Goal: Task Accomplishment & Management: Manage account settings

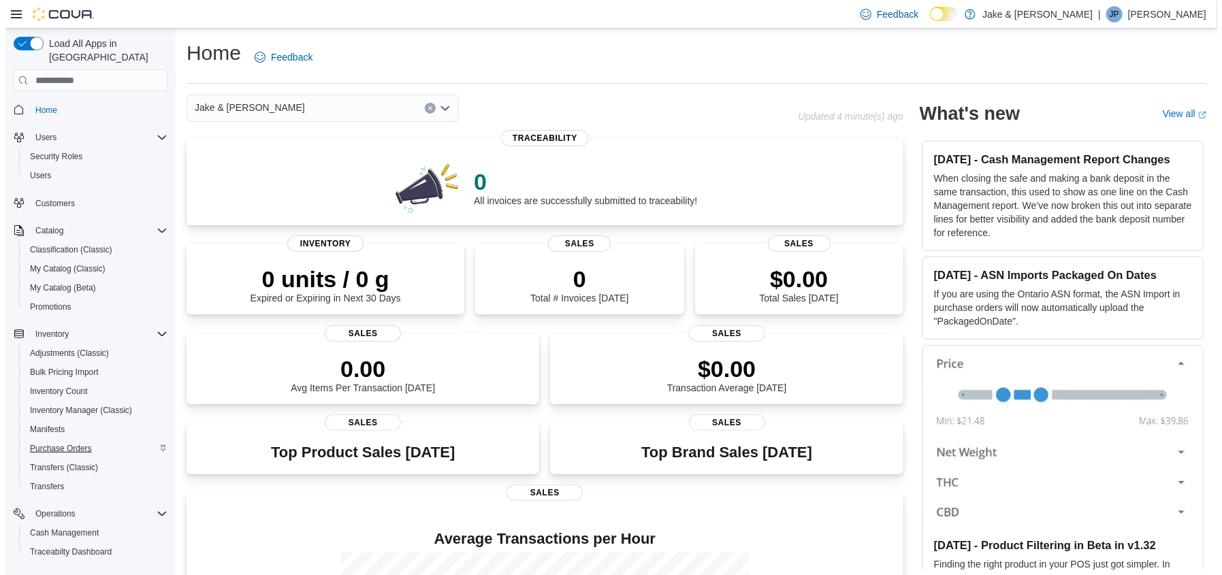
scroll to position [159, 0]
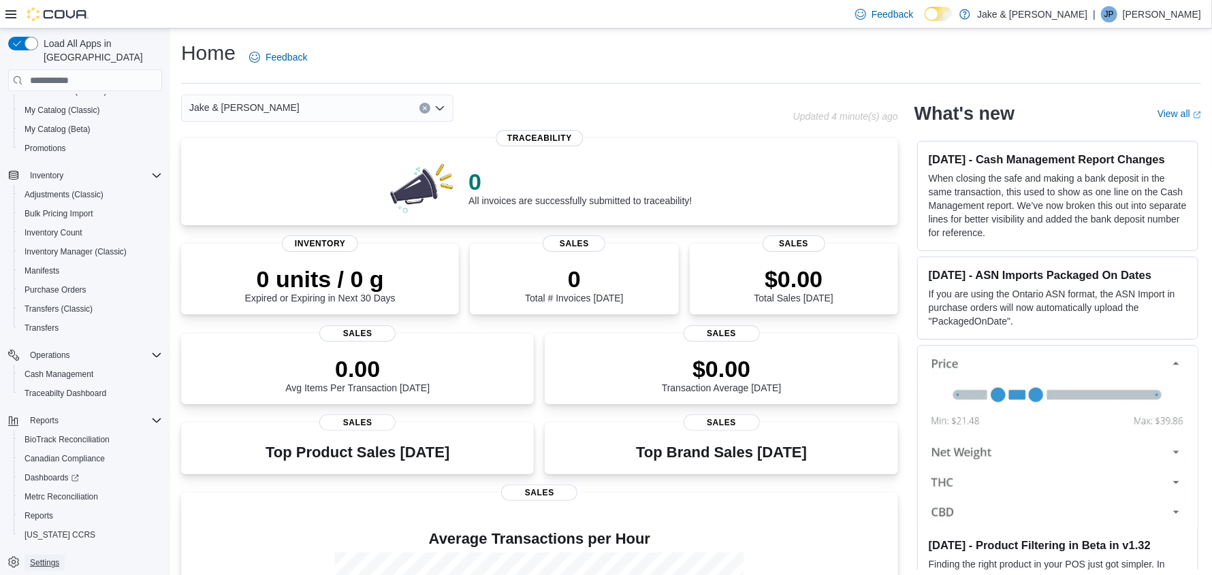
click at [40, 558] on span "Settings" at bounding box center [44, 563] width 29 height 11
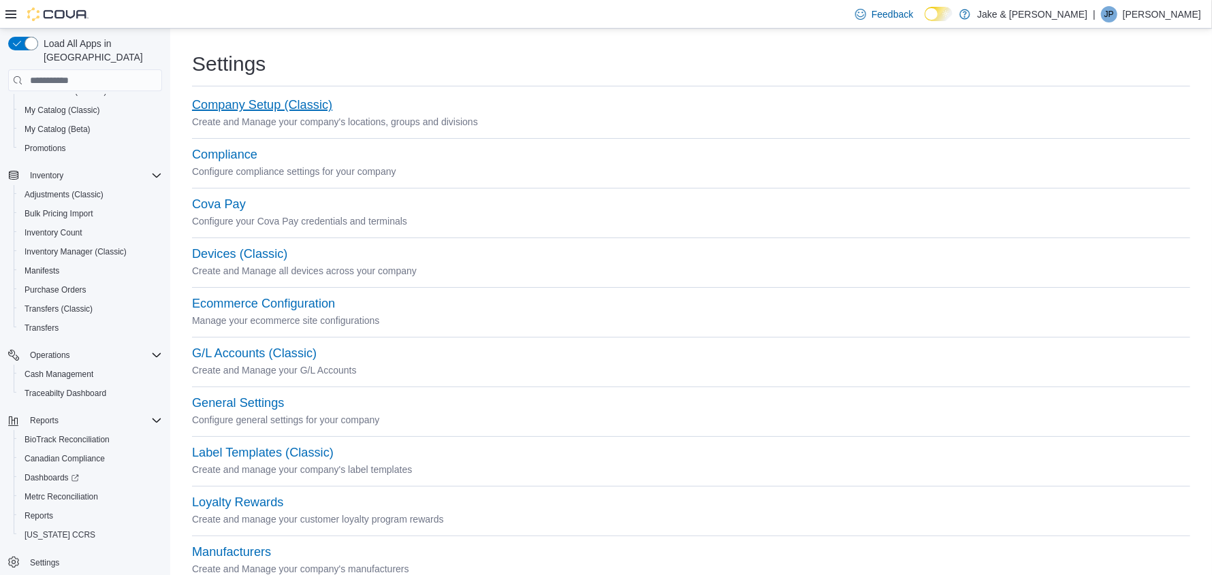
click at [302, 103] on button "Company Setup (Classic)" at bounding box center [262, 105] width 140 height 14
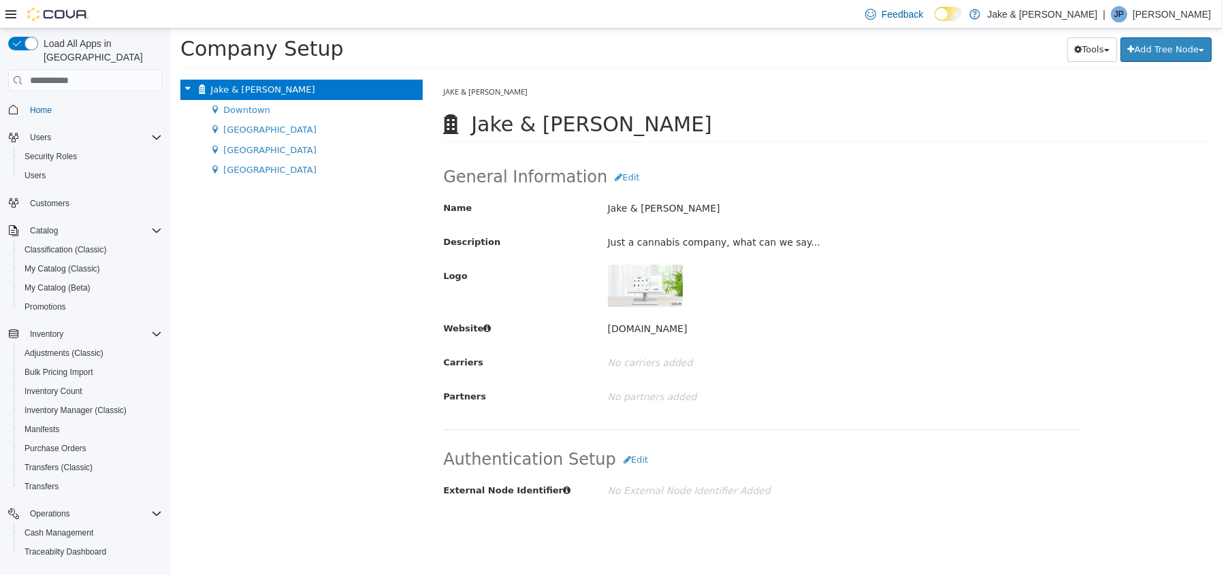
click at [39, 99] on button "Home" at bounding box center [85, 109] width 165 height 20
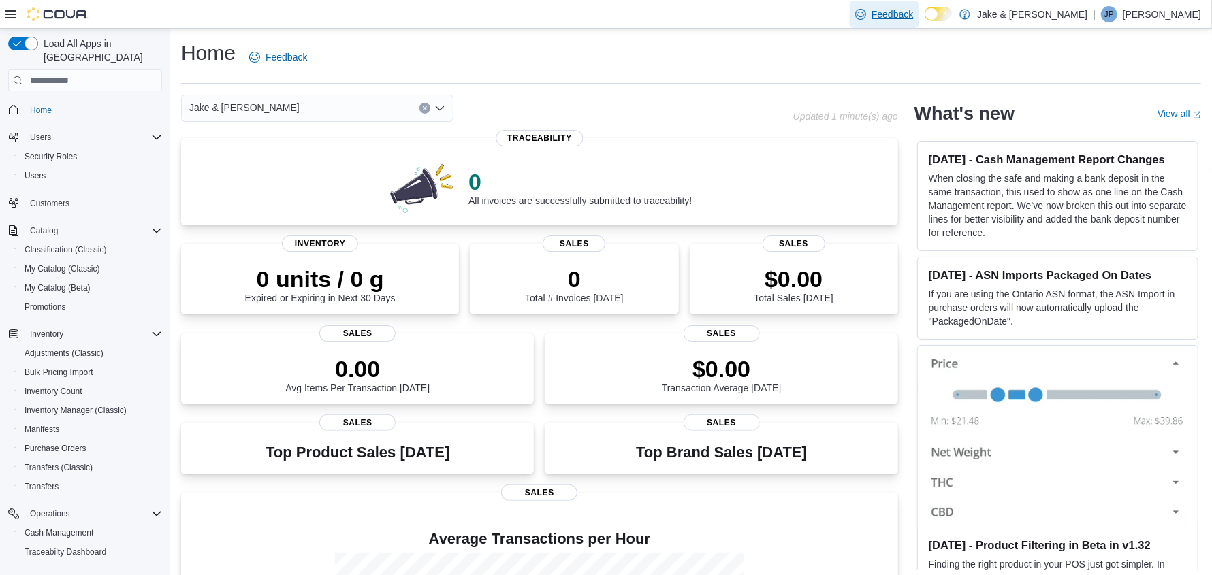
click at [913, 15] on span "Feedback" at bounding box center [893, 14] width 42 height 14
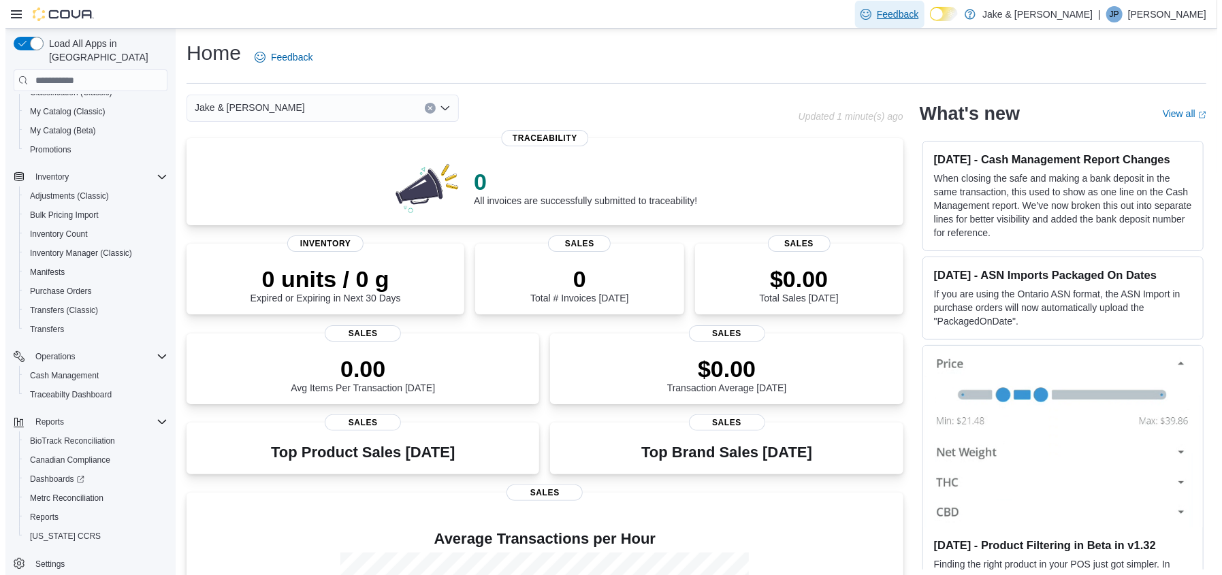
scroll to position [159, 0]
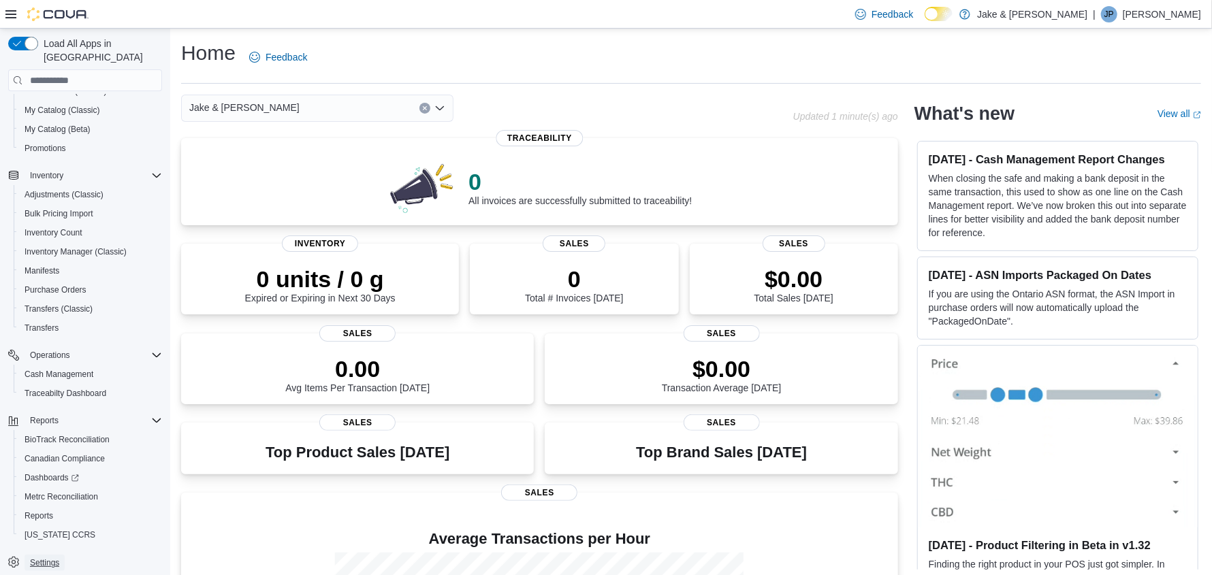
click at [54, 558] on span "Settings" at bounding box center [44, 563] width 29 height 11
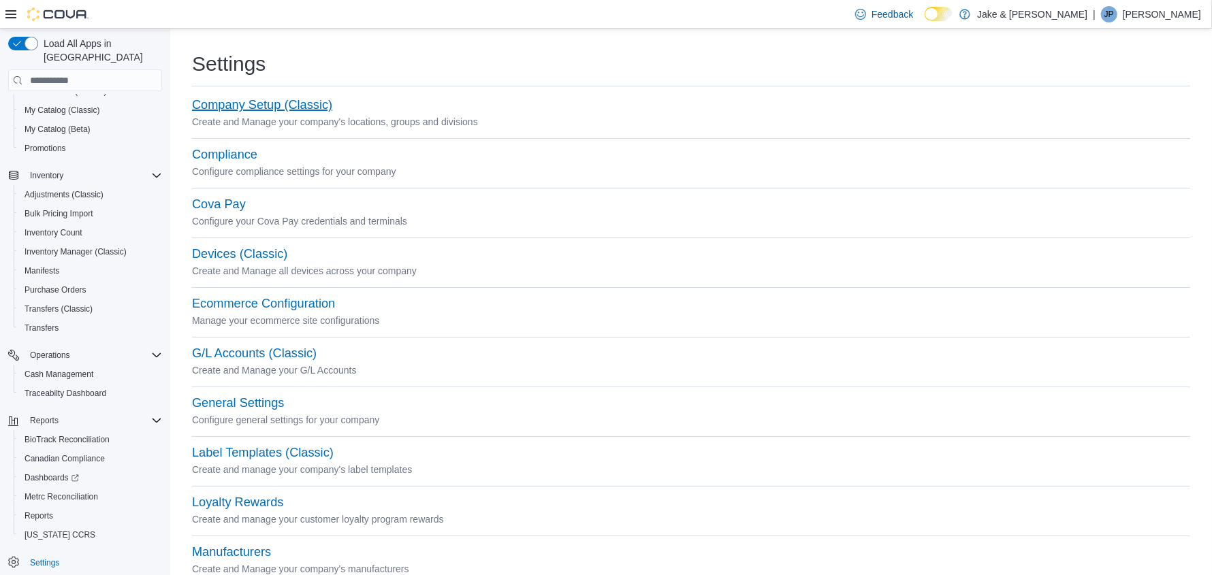
click at [231, 103] on button "Company Setup (Classic)" at bounding box center [262, 105] width 140 height 14
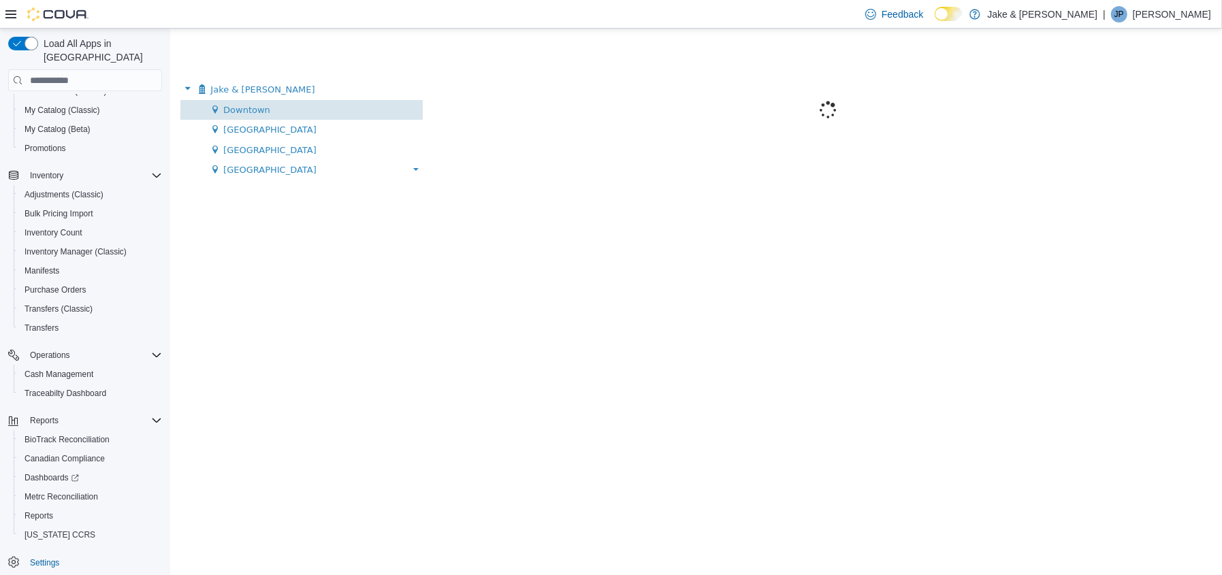
click at [254, 107] on span "Downtown" at bounding box center [246, 110] width 47 height 10
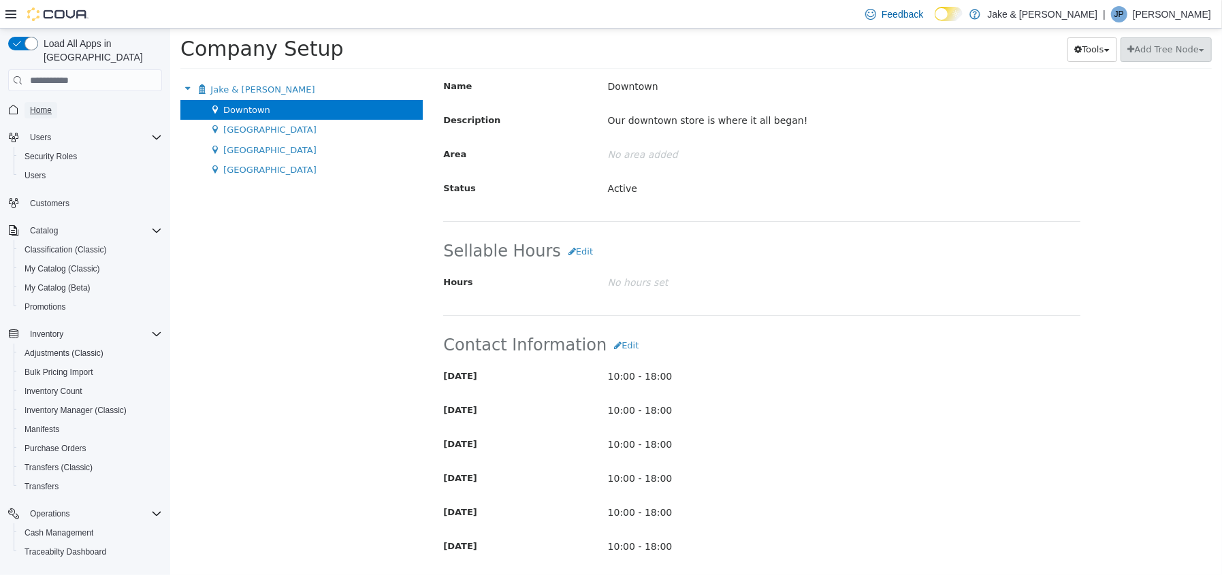
click at [46, 105] on span "Home" at bounding box center [41, 110] width 22 height 11
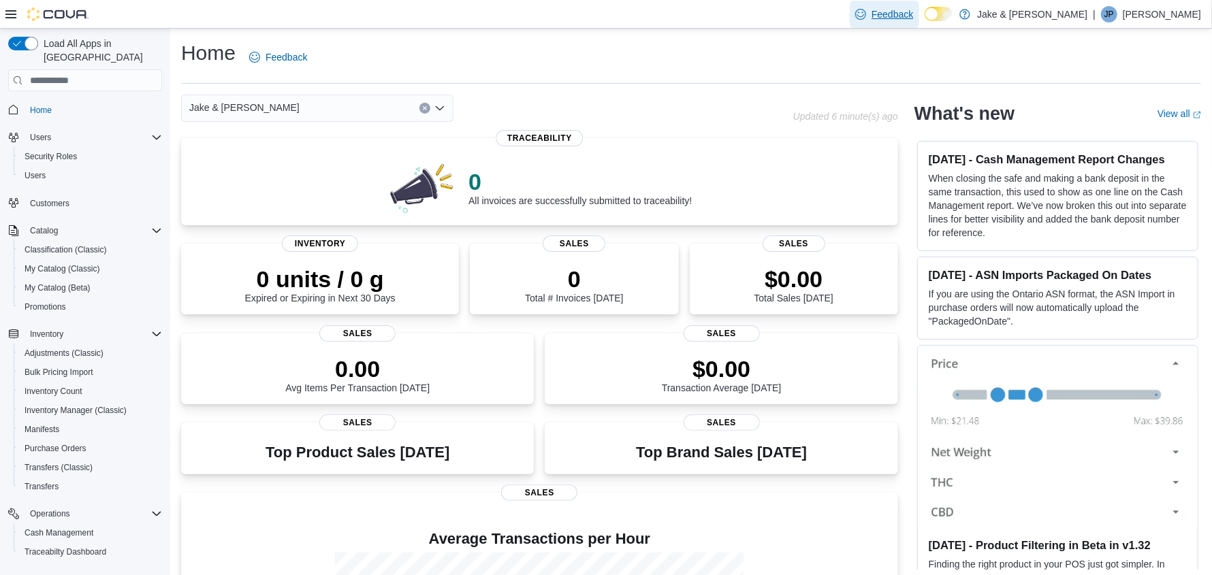
click at [913, 14] on span "Feedback" at bounding box center [893, 14] width 42 height 14
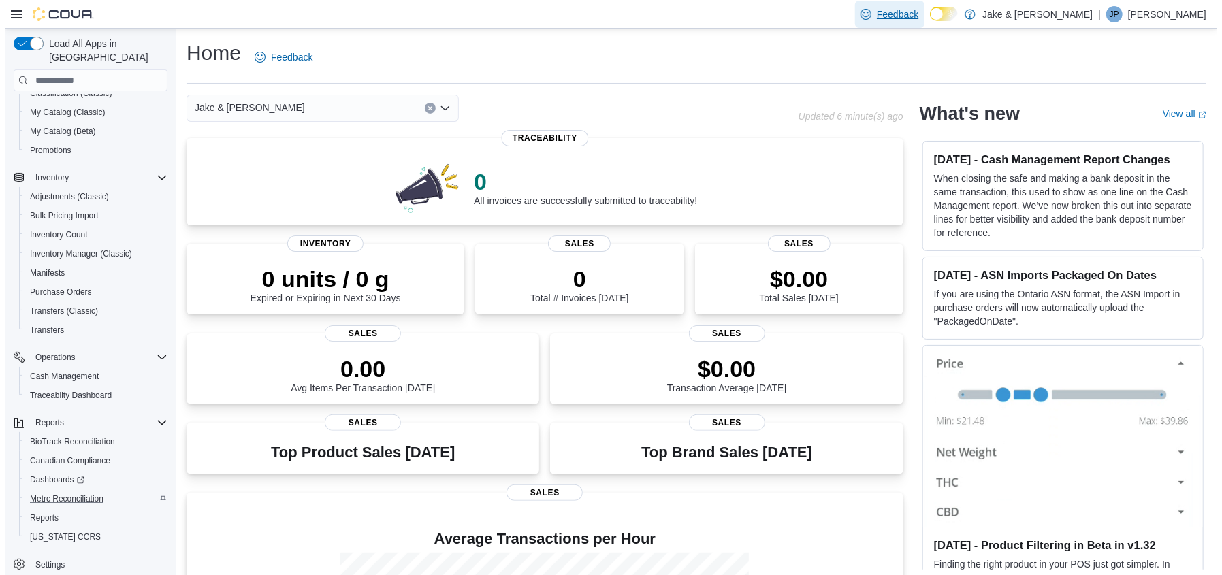
scroll to position [159, 0]
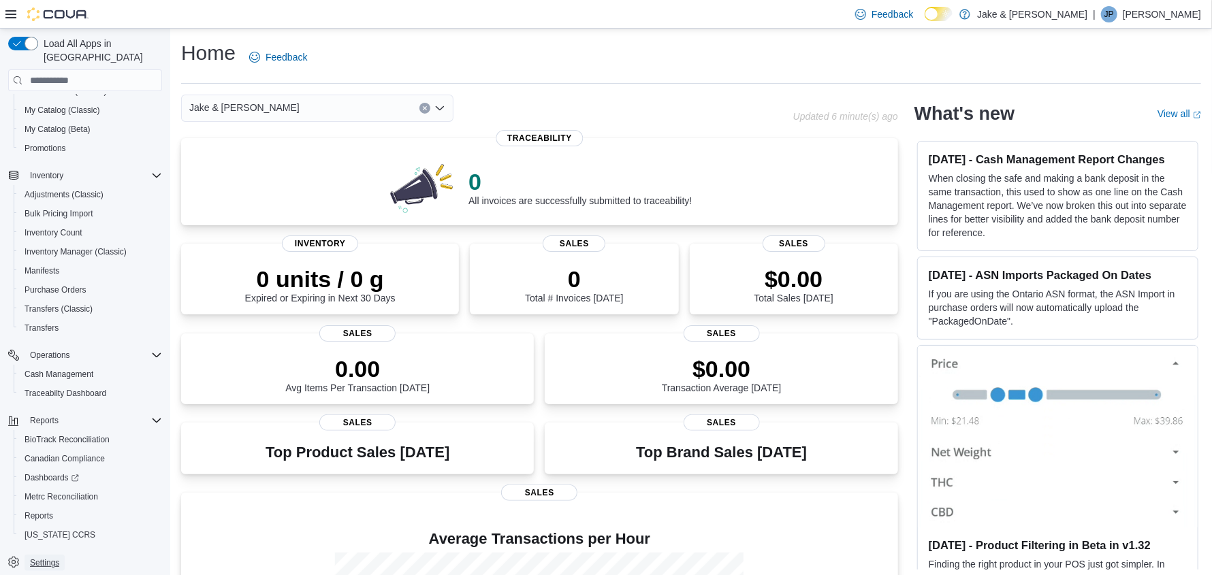
click at [42, 558] on span "Settings" at bounding box center [44, 563] width 29 height 11
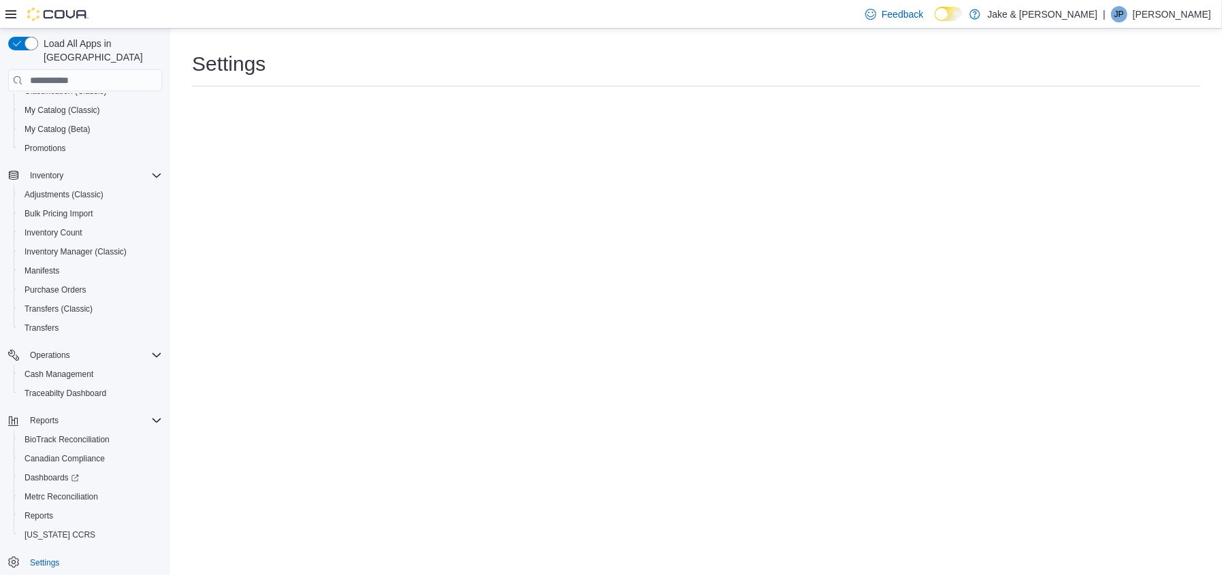
scroll to position [113, 0]
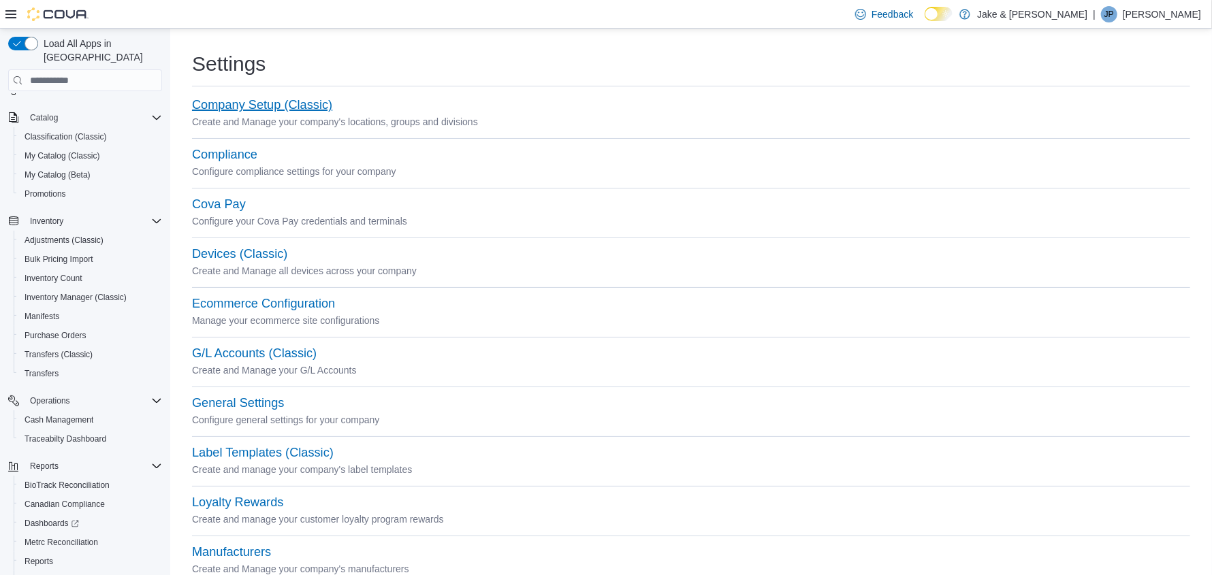
click at [305, 102] on button "Company Setup (Classic)" at bounding box center [262, 105] width 140 height 14
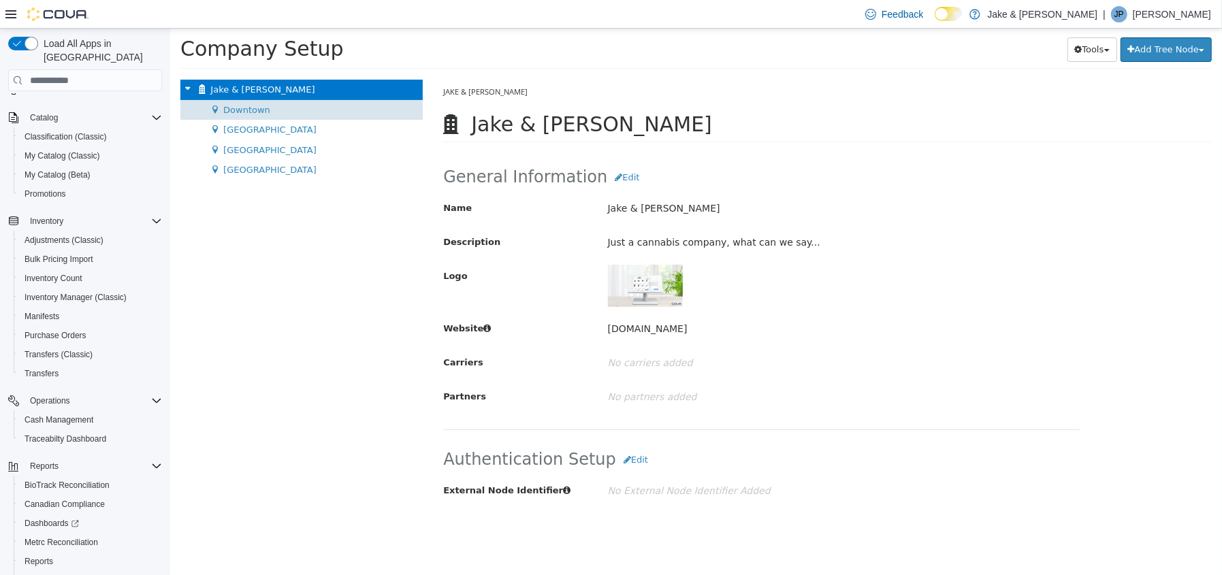
click at [266, 110] on div "Downtown Move Location" at bounding box center [301, 110] width 242 height 20
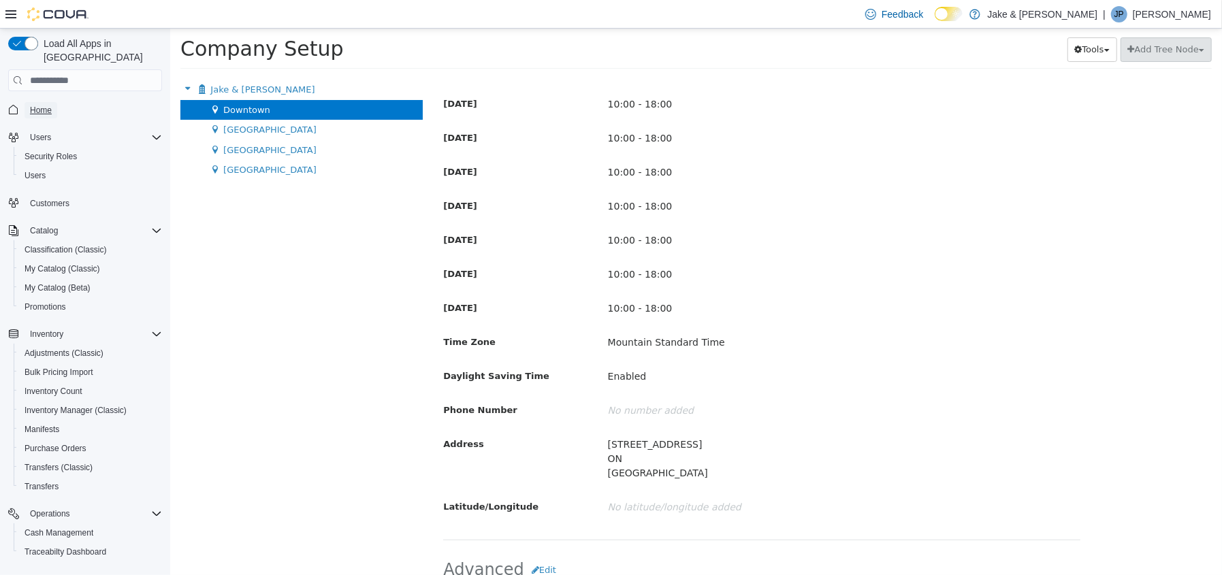
click at [48, 105] on span "Home" at bounding box center [41, 110] width 22 height 11
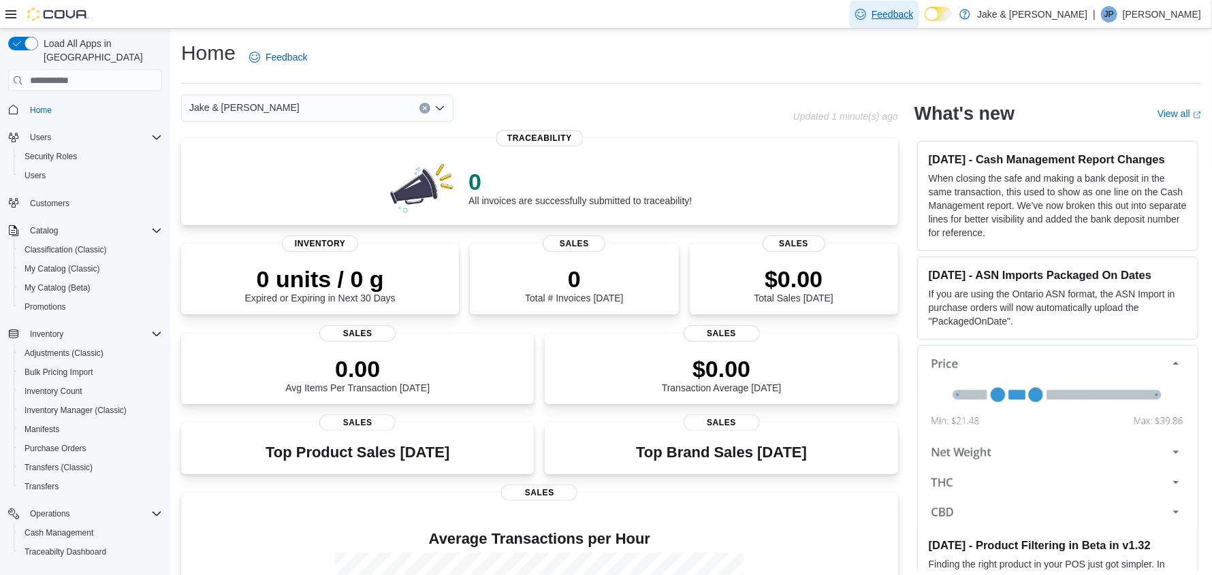
click at [913, 22] on span "Feedback" at bounding box center [884, 14] width 58 height 27
click at [913, 17] on span "Feedback" at bounding box center [893, 14] width 42 height 14
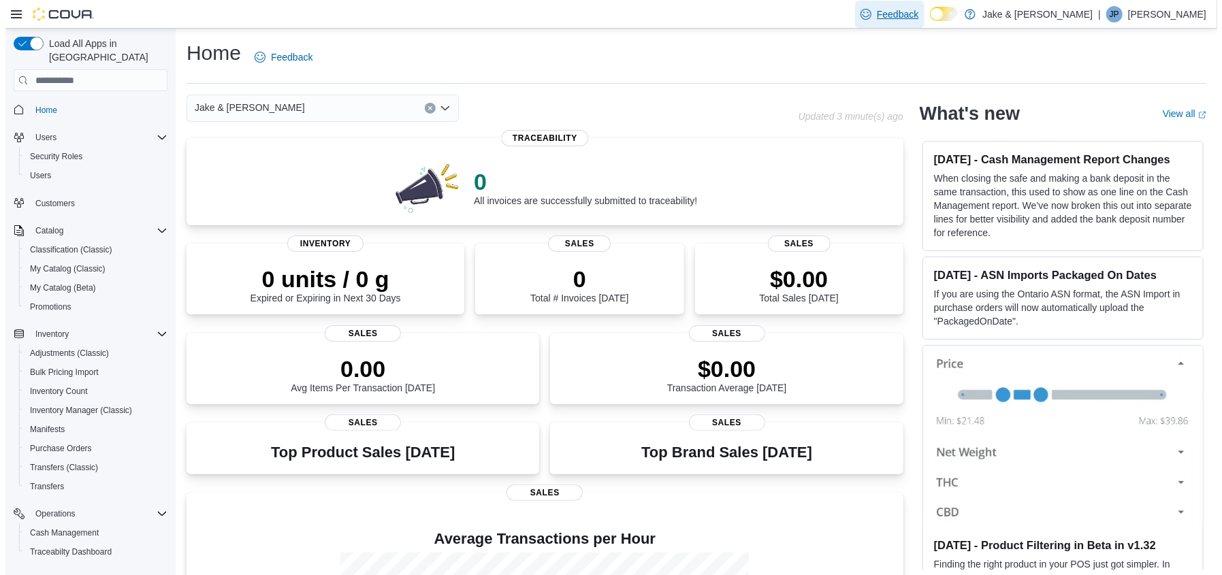
scroll to position [159, 0]
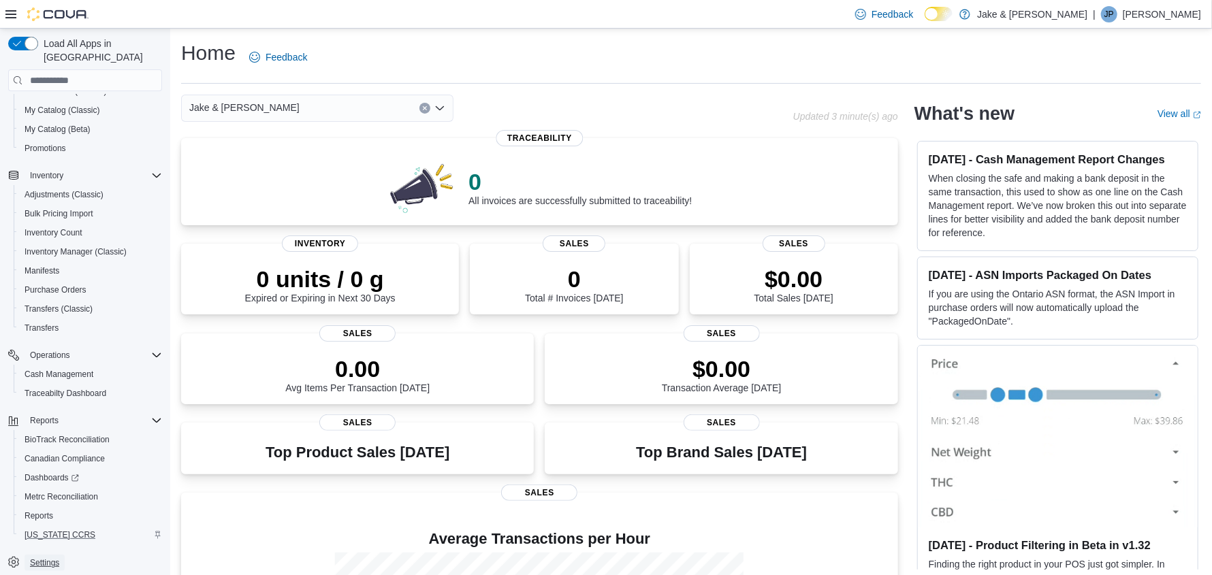
drag, startPoint x: 46, startPoint y: 549, endPoint x: 147, endPoint y: 520, distance: 104.9
click at [46, 558] on span "Settings" at bounding box center [44, 563] width 29 height 11
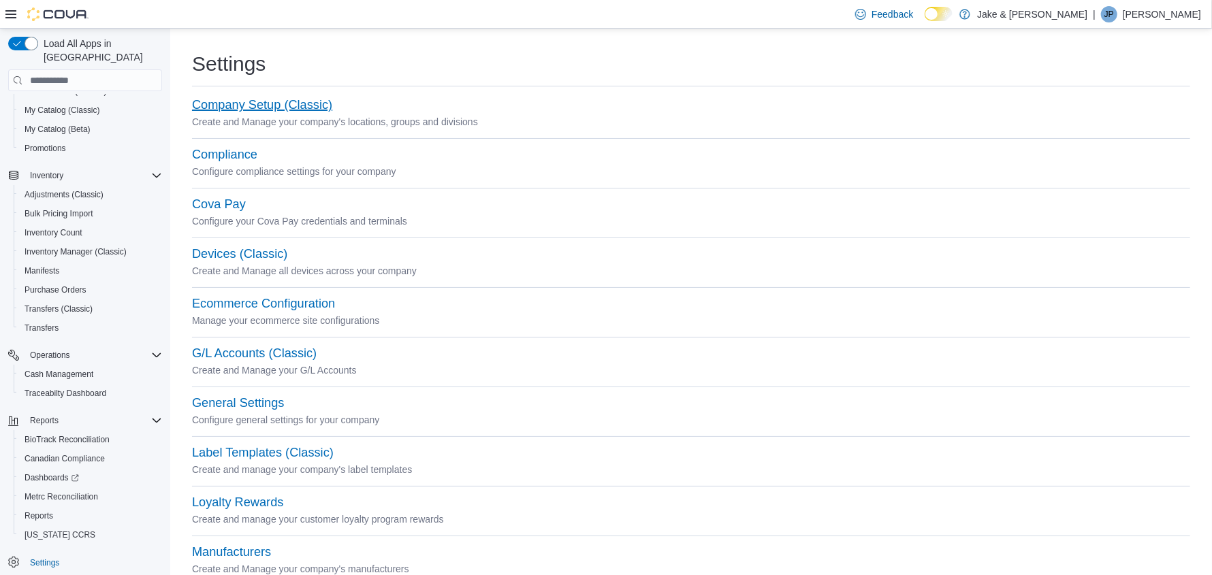
click at [263, 108] on button "Company Setup (Classic)" at bounding box center [262, 105] width 140 height 14
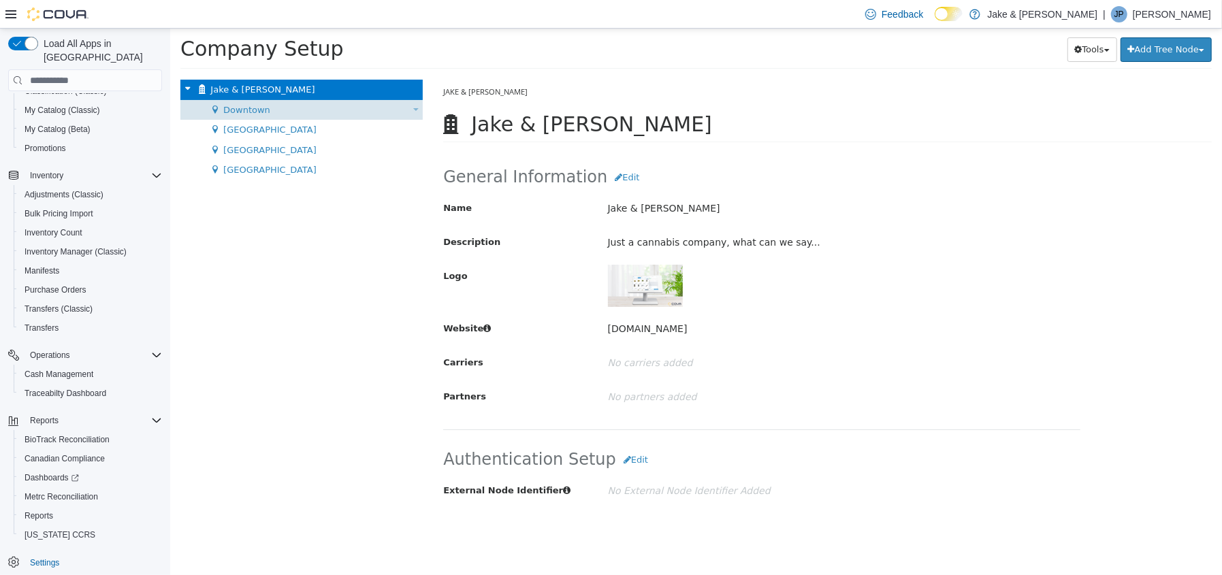
click at [249, 113] on span "Downtown" at bounding box center [246, 110] width 47 height 10
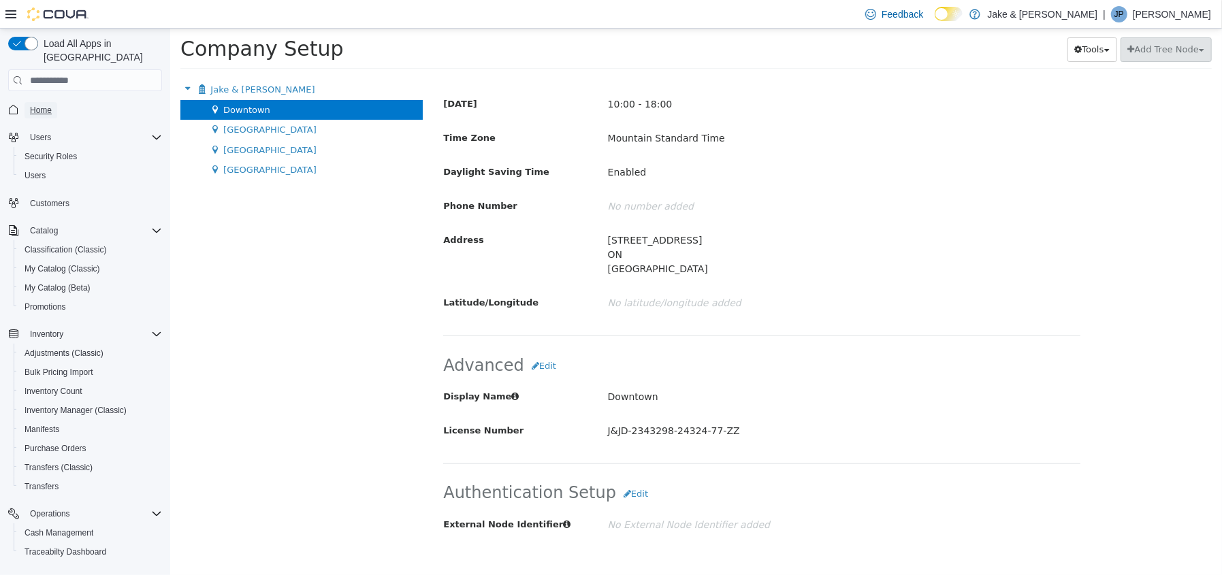
click at [44, 105] on span "Home" at bounding box center [41, 110] width 22 height 11
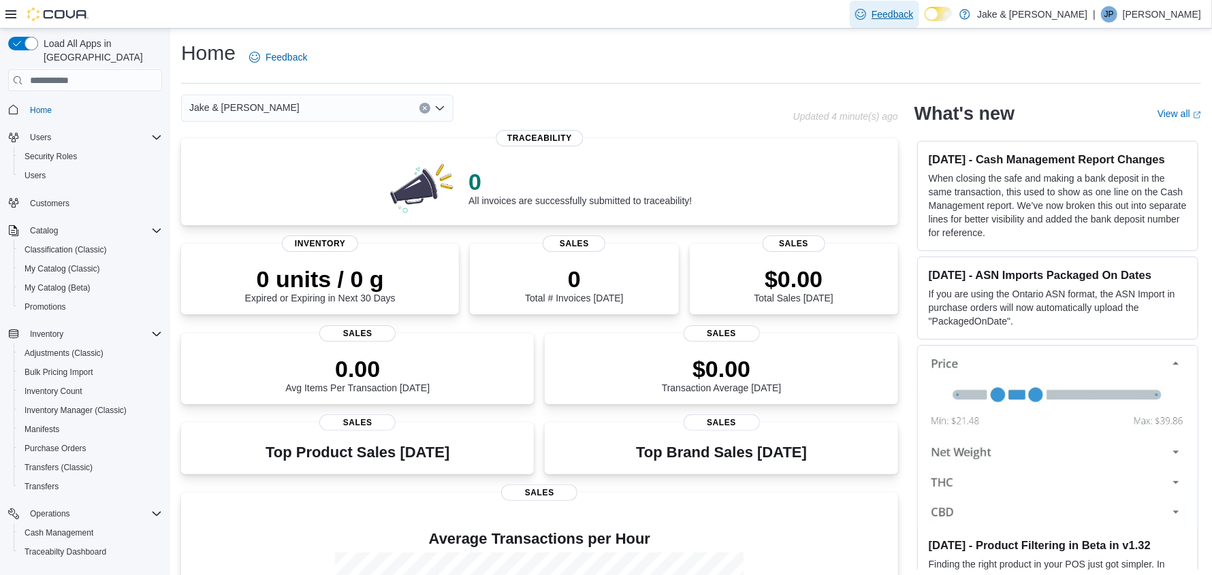
click at [913, 14] on span "Feedback" at bounding box center [893, 14] width 42 height 14
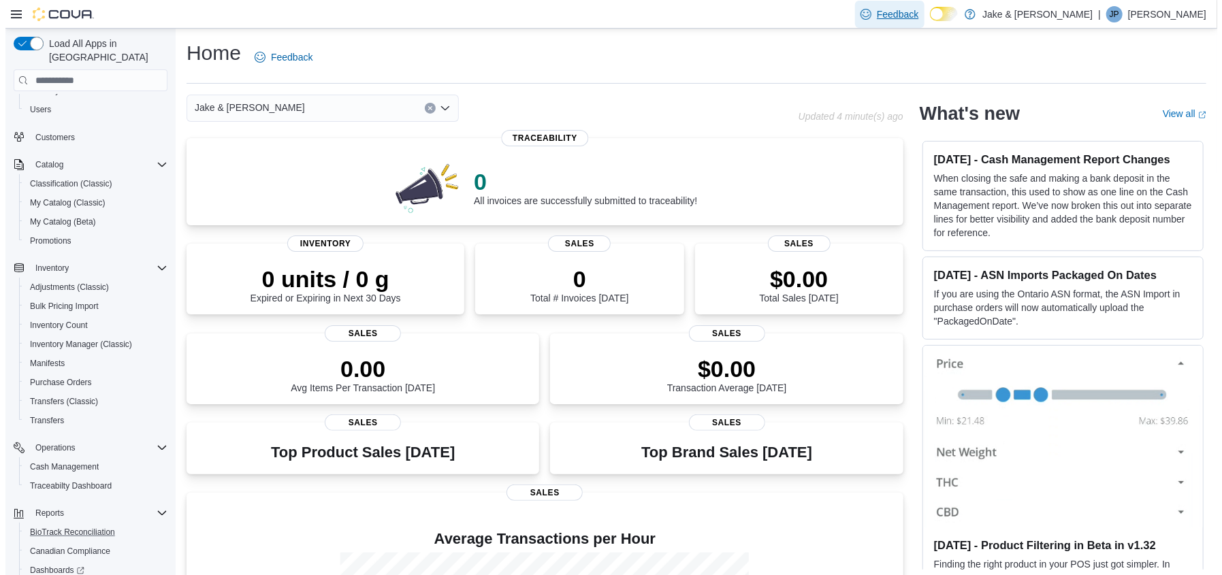
scroll to position [159, 0]
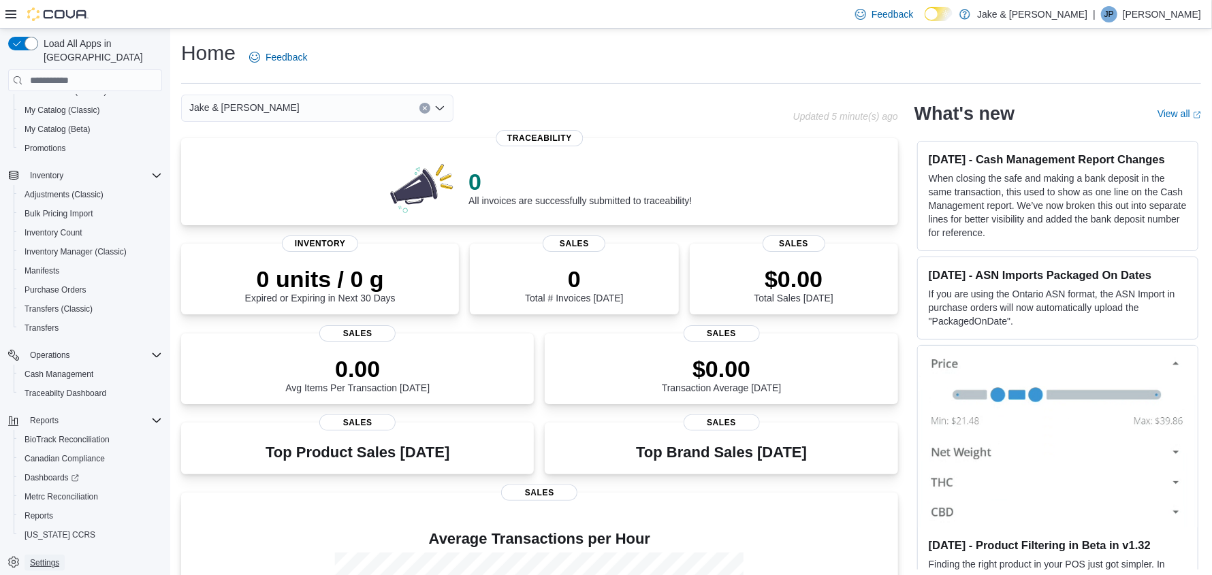
click at [45, 558] on span "Settings" at bounding box center [44, 563] width 29 height 11
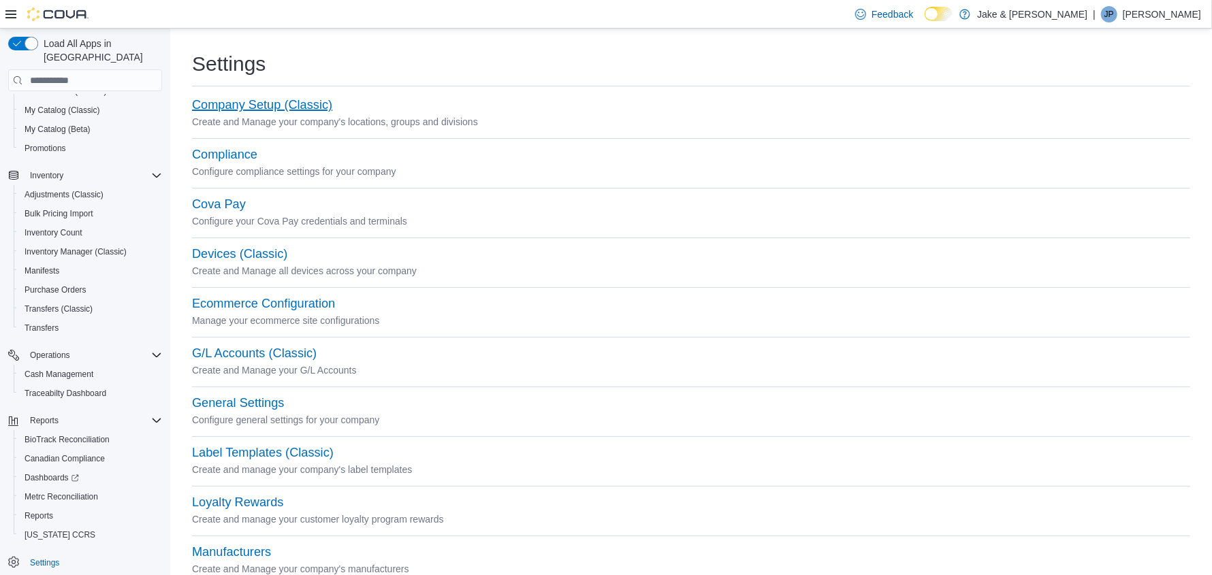
click at [248, 99] on button "Company Setup (Classic)" at bounding box center [262, 105] width 140 height 14
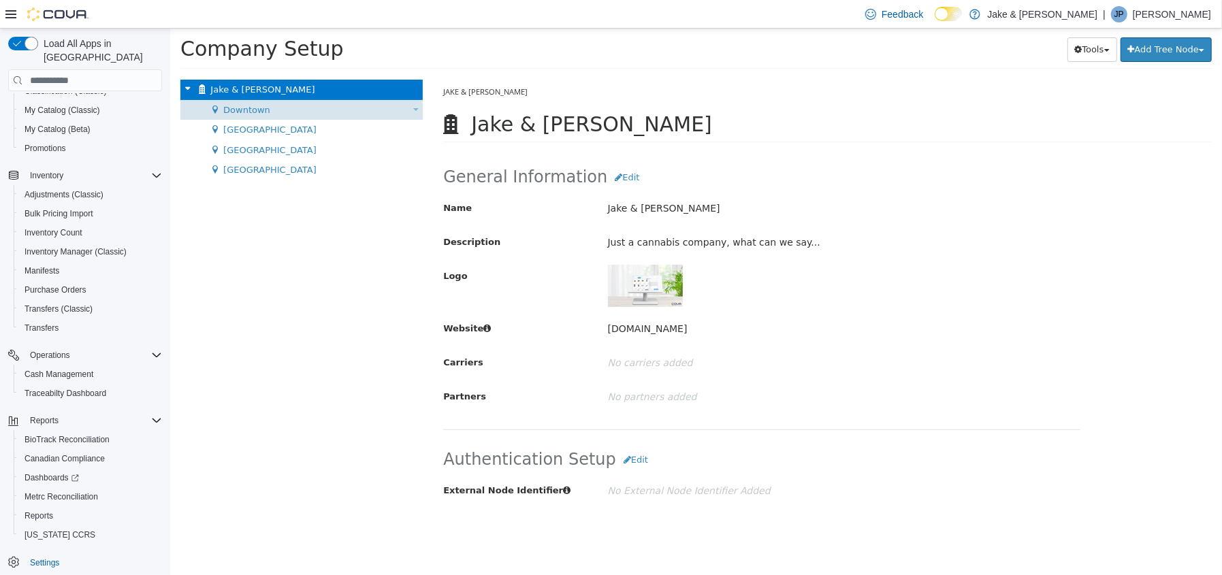
click at [259, 109] on span "Downtown" at bounding box center [246, 110] width 47 height 10
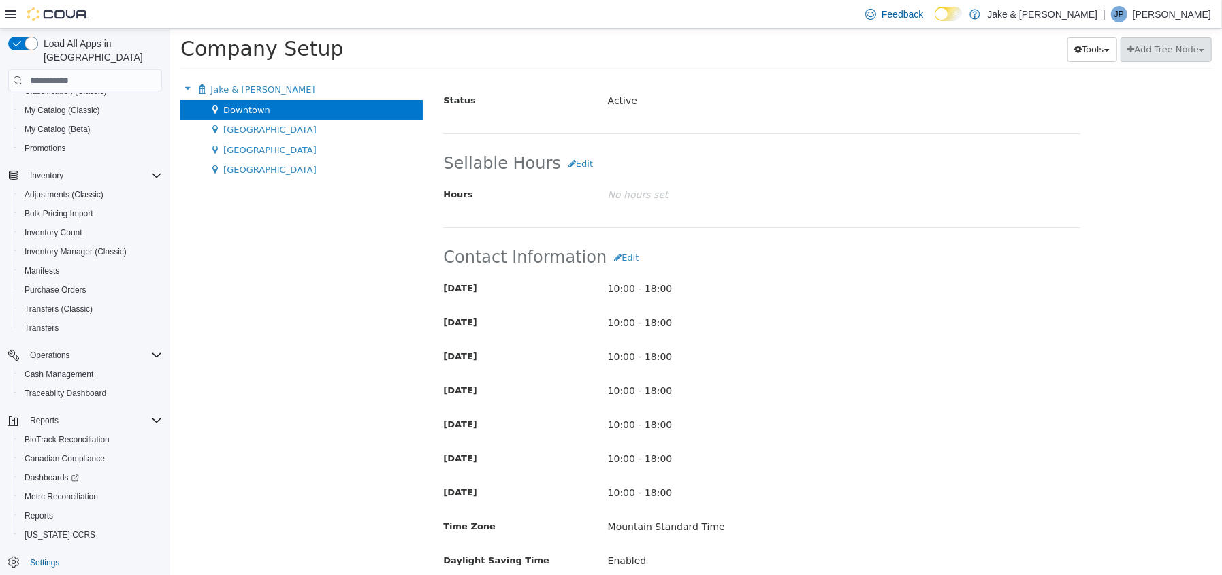
scroll to position [122, 0]
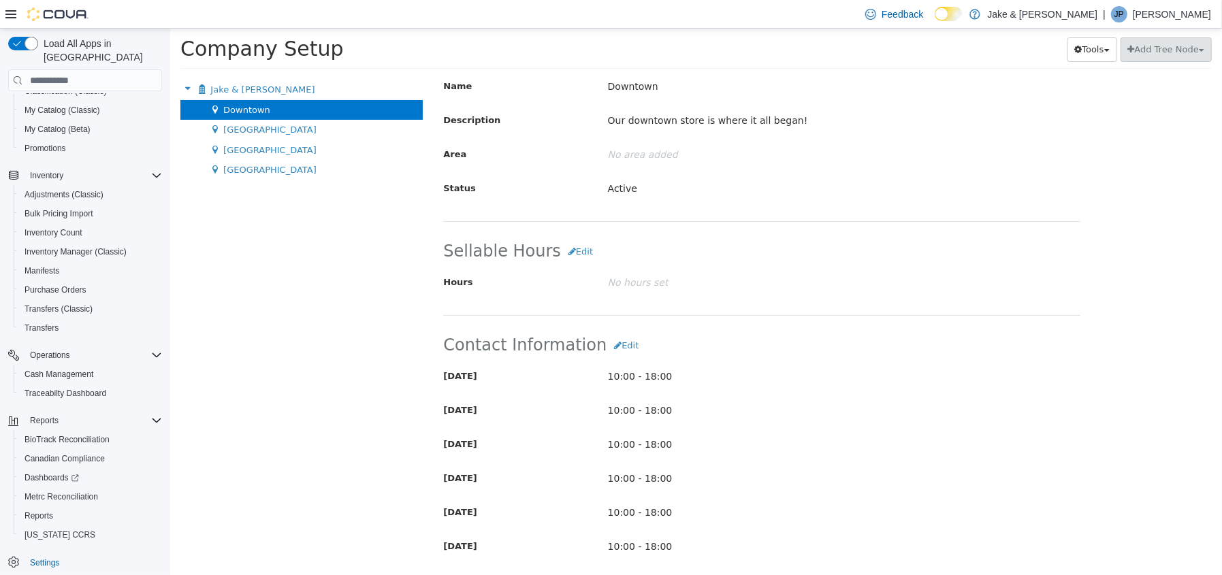
drag, startPoint x: 1171, startPoint y: 16, endPoint x: 979, endPoint y: 18, distance: 192.0
click at [1171, 16] on p "Jake Porter" at bounding box center [1172, 14] width 78 height 16
drag, startPoint x: 1114, startPoint y: 129, endPoint x: 1009, endPoint y: 79, distance: 116.3
click at [1114, 129] on span "Sign Out" at bounding box center [1123, 132] width 37 height 14
